Goal: Information Seeking & Learning: Check status

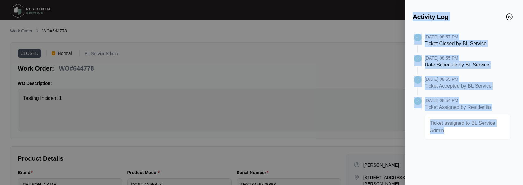
drag, startPoint x: 411, startPoint y: 17, endPoint x: 485, endPoint y: 135, distance: 139.3
click at [485, 135] on div "Activity Log 09/24/2025 at 08:57 PM Ticket Closed by BL Service 09/24/2025 at 0…" at bounding box center [464, 92] width 118 height 185
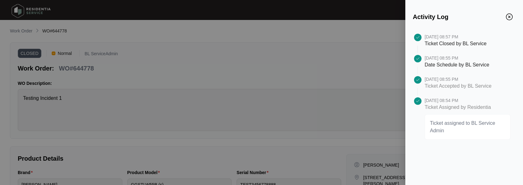
click at [460, 164] on div "09/24/2025 at 08:57 PM Ticket Closed by BL Service 09/24/2025 at 08:55 PM Date …" at bounding box center [464, 105] width 118 height 159
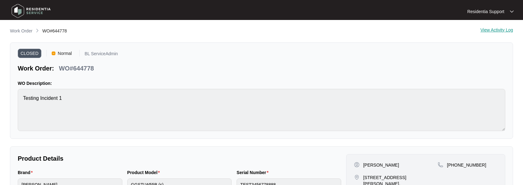
click at [497, 33] on div "View Activity Log" at bounding box center [496, 30] width 33 height 7
click at [494, 31] on div "View Activity Log" at bounding box center [496, 30] width 33 height 7
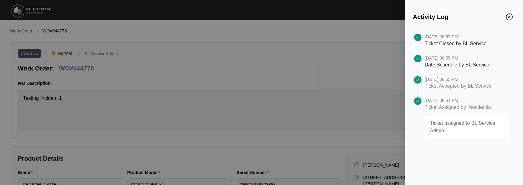
click at [26, 24] on div at bounding box center [261, 92] width 523 height 185
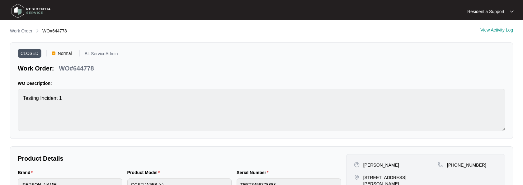
click at [23, 32] on p "Work Order" at bounding box center [21, 31] width 22 height 6
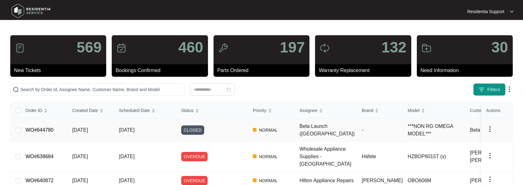
click at [38, 130] on link "WO#644780" at bounding box center [40, 129] width 28 height 5
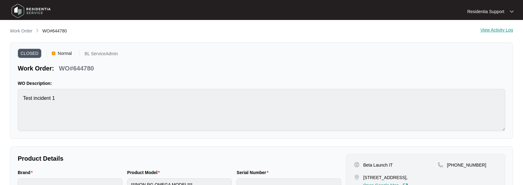
click at [504, 29] on div "View Activity Log" at bounding box center [496, 30] width 33 height 7
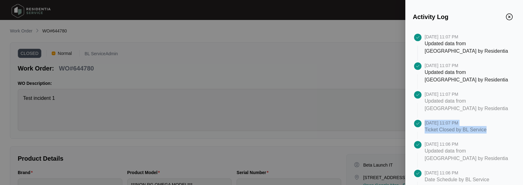
drag, startPoint x: 424, startPoint y: 129, endPoint x: 492, endPoint y: 129, distance: 67.9
click at [492, 129] on div "[DATE] 11:07 PM Ticket Closed by BL Service" at bounding box center [464, 130] width 103 height 21
click at [492, 129] on div "[DATE] 11:07 PM Ticket Closed by BL Service" at bounding box center [470, 130] width 91 height 21
drag, startPoint x: 425, startPoint y: 129, endPoint x: 455, endPoint y: 129, distance: 30.2
click at [455, 129] on p "Ticket Closed by BL Service" at bounding box center [456, 129] width 62 height 7
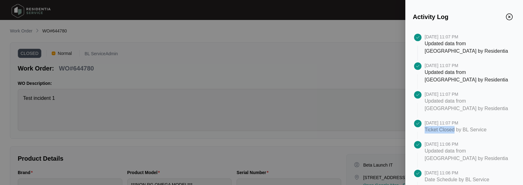
copy p "Ticket Closed"
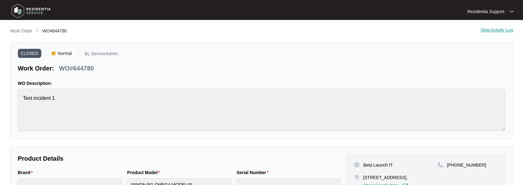
click at [497, 28] on div "View Activity Log" at bounding box center [496, 30] width 33 height 7
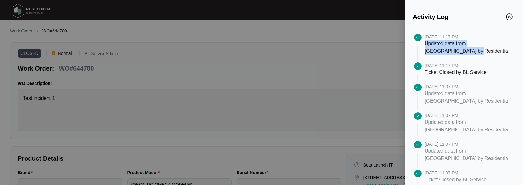
drag, startPoint x: 426, startPoint y: 44, endPoint x: 492, endPoint y: 53, distance: 66.9
click at [492, 53] on p "Updated data from [GEOGRAPHIC_DATA] by Residentia" at bounding box center [468, 47] width 86 height 15
click at [463, 51] on p "Updated data from [GEOGRAPHIC_DATA] by Residentia" at bounding box center [468, 47] width 86 height 15
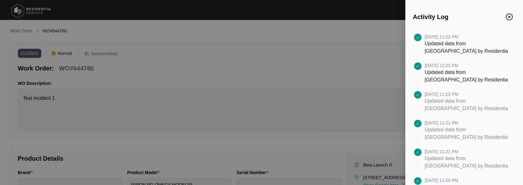
click at [512, 17] on img "Close" at bounding box center [509, 16] width 7 height 7
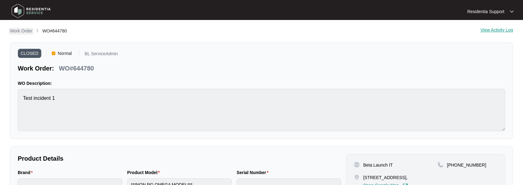
click at [16, 30] on p "Work Order" at bounding box center [21, 31] width 22 height 6
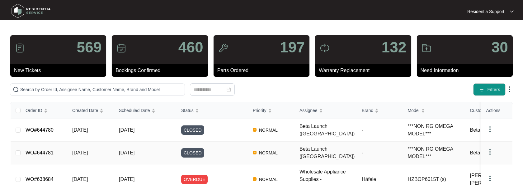
click at [41, 152] on link "WO#644781" at bounding box center [40, 152] width 28 height 5
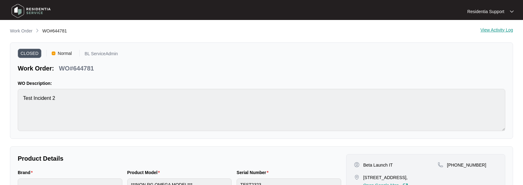
click at [500, 30] on div "View Activity Log" at bounding box center [496, 30] width 33 height 7
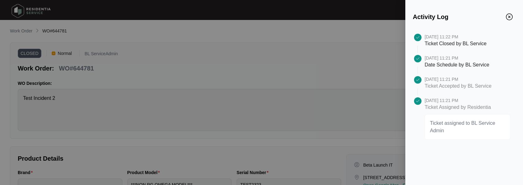
click at [509, 21] on div "Activity Log" at bounding box center [464, 13] width 103 height 16
click at [510, 18] on img "Close" at bounding box center [509, 16] width 7 height 7
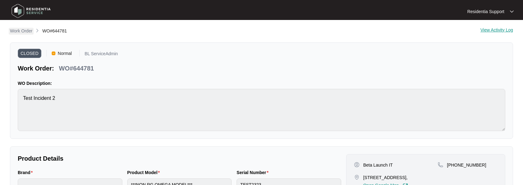
click at [17, 31] on p "Work Order" at bounding box center [21, 31] width 22 height 6
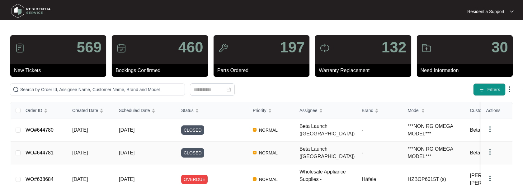
click at [43, 150] on link "WO#644781" at bounding box center [40, 152] width 28 height 5
click at [39, 129] on link "WO#644780" at bounding box center [40, 129] width 28 height 5
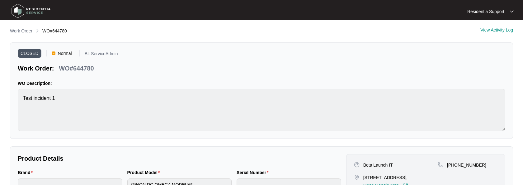
click at [485, 33] on div "View Activity Log" at bounding box center [496, 30] width 33 height 7
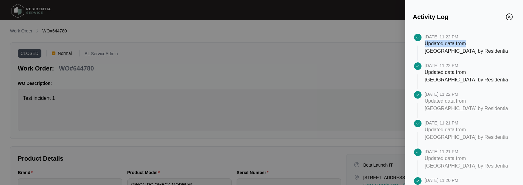
drag, startPoint x: 426, startPoint y: 44, endPoint x: 466, endPoint y: 46, distance: 39.9
click at [466, 46] on p "Updated data from [GEOGRAPHIC_DATA] by Residentia" at bounding box center [468, 47] width 86 height 15
copy p "Updated data from"
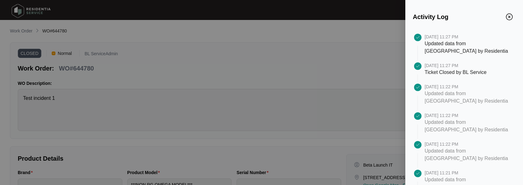
click at [396, 60] on div at bounding box center [261, 92] width 523 height 185
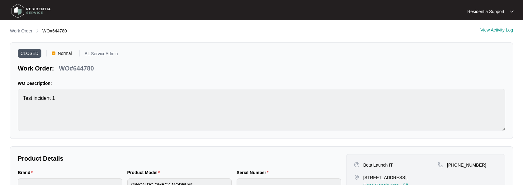
click at [492, 29] on div "View Activity Log" at bounding box center [496, 30] width 33 height 7
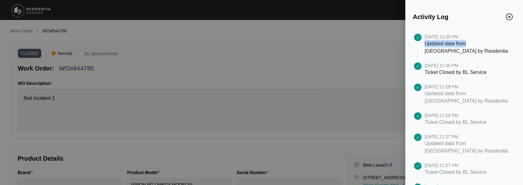
drag, startPoint x: 425, startPoint y: 45, endPoint x: 466, endPoint y: 45, distance: 40.2
click at [466, 45] on p "Updated data from [GEOGRAPHIC_DATA] by Residentia" at bounding box center [468, 47] width 86 height 15
click at [461, 50] on p "Updated data from [GEOGRAPHIC_DATA] by Residentia" at bounding box center [468, 47] width 86 height 15
drag, startPoint x: 424, startPoint y: 44, endPoint x: 468, endPoint y: 45, distance: 43.9
click at [468, 45] on div "[DATE] 11:30 PM Updated data from Zendesk by Residentia" at bounding box center [464, 48] width 103 height 29
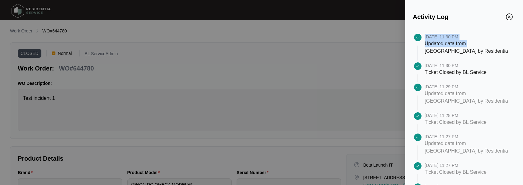
click at [468, 45] on p "Updated data from [GEOGRAPHIC_DATA] by Residentia" at bounding box center [468, 47] width 86 height 15
drag, startPoint x: 425, startPoint y: 44, endPoint x: 466, endPoint y: 44, distance: 41.4
click at [466, 44] on p "Updated data from [GEOGRAPHIC_DATA] by Residentia" at bounding box center [468, 47] width 86 height 15
copy p "Updated data from"
